Goal: Register for event/course

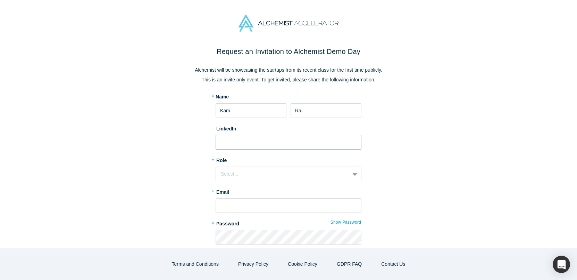
paste input "[URL][DOMAIN_NAME][PERSON_NAME]"
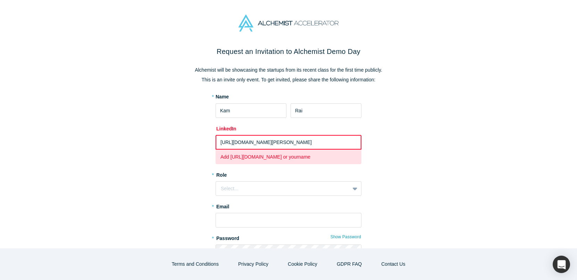
drag, startPoint x: 237, startPoint y: 141, endPoint x: 203, endPoint y: 141, distance: 33.4
click at [203, 141] on div "Request an Invitation to Alchemist Demo Day Alchemist will be showcasing the st…" at bounding box center [289, 184] width 292 height 276
drag, startPoint x: 295, startPoint y: 143, endPoint x: 347, endPoint y: 142, distance: 52.5
click at [347, 142] on input "[URL][DOMAIN_NAME][PERSON_NAME]" at bounding box center [289, 142] width 146 height 15
drag, startPoint x: 236, startPoint y: 142, endPoint x: 187, endPoint y: 138, distance: 49.9
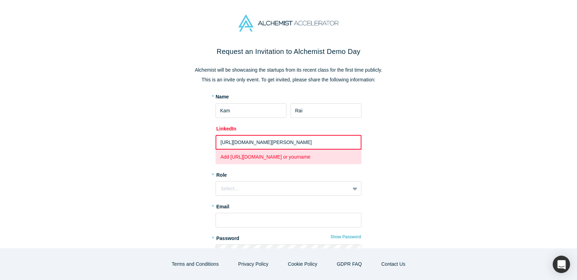
click at [190, 140] on div "Request an Invitation to Alchemist Demo Day Alchemist will be showcasing the st…" at bounding box center [289, 184] width 292 height 276
click at [246, 190] on div "Select..." at bounding box center [283, 188] width 124 height 7
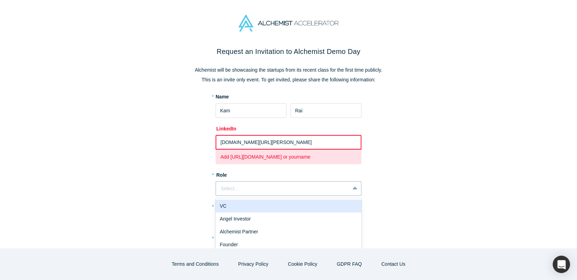
click at [189, 204] on div "Request an Invitation to Alchemist Demo Day Alchemist will be showcasing the st…" at bounding box center [289, 184] width 292 height 276
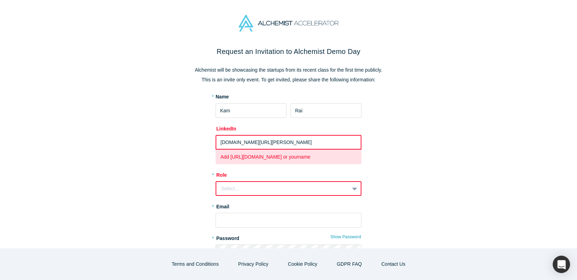
click at [270, 140] on input "[DOMAIN_NAME][URL][PERSON_NAME]" at bounding box center [289, 142] width 146 height 15
paste input "[URL][DOMAIN_NAME][PERSON_NAME]"
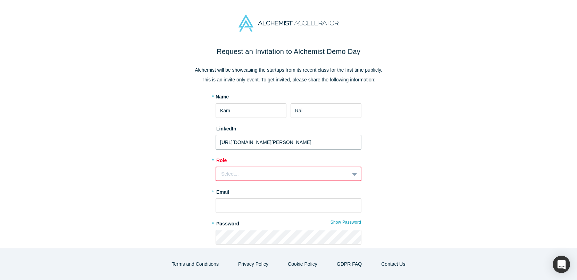
type input "[URL][DOMAIN_NAME][PERSON_NAME]"
click at [269, 167] on div "Select..." at bounding box center [289, 173] width 146 height 15
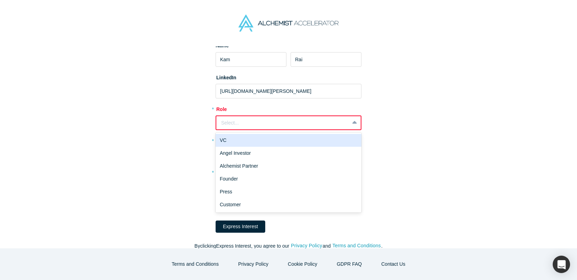
scroll to position [50, 0]
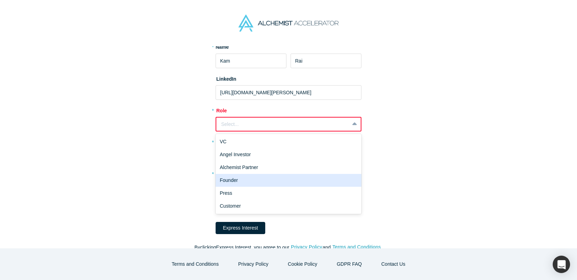
click at [273, 179] on div "Founder" at bounding box center [289, 180] width 146 height 13
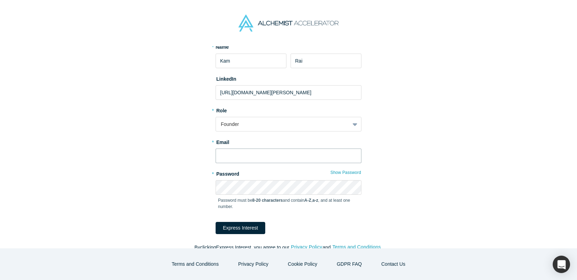
click at [270, 158] on input "text" at bounding box center [289, 155] width 146 height 15
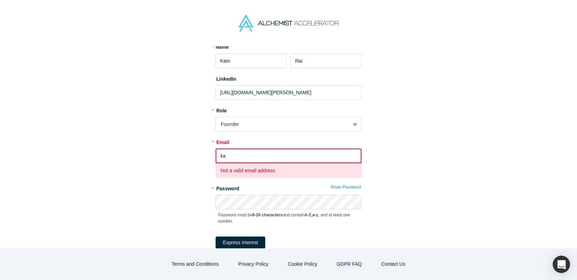
type input "[EMAIL_ADDRESS][DOMAIN_NAME]"
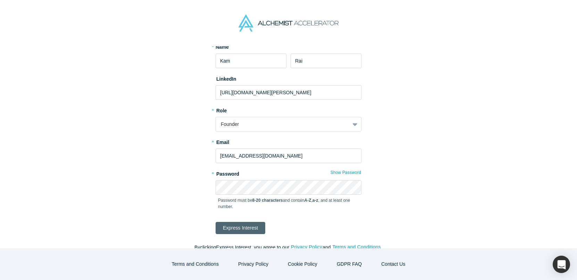
click at [251, 222] on button "Express Interest" at bounding box center [241, 228] width 50 height 12
